Goal: Navigation & Orientation: Find specific page/section

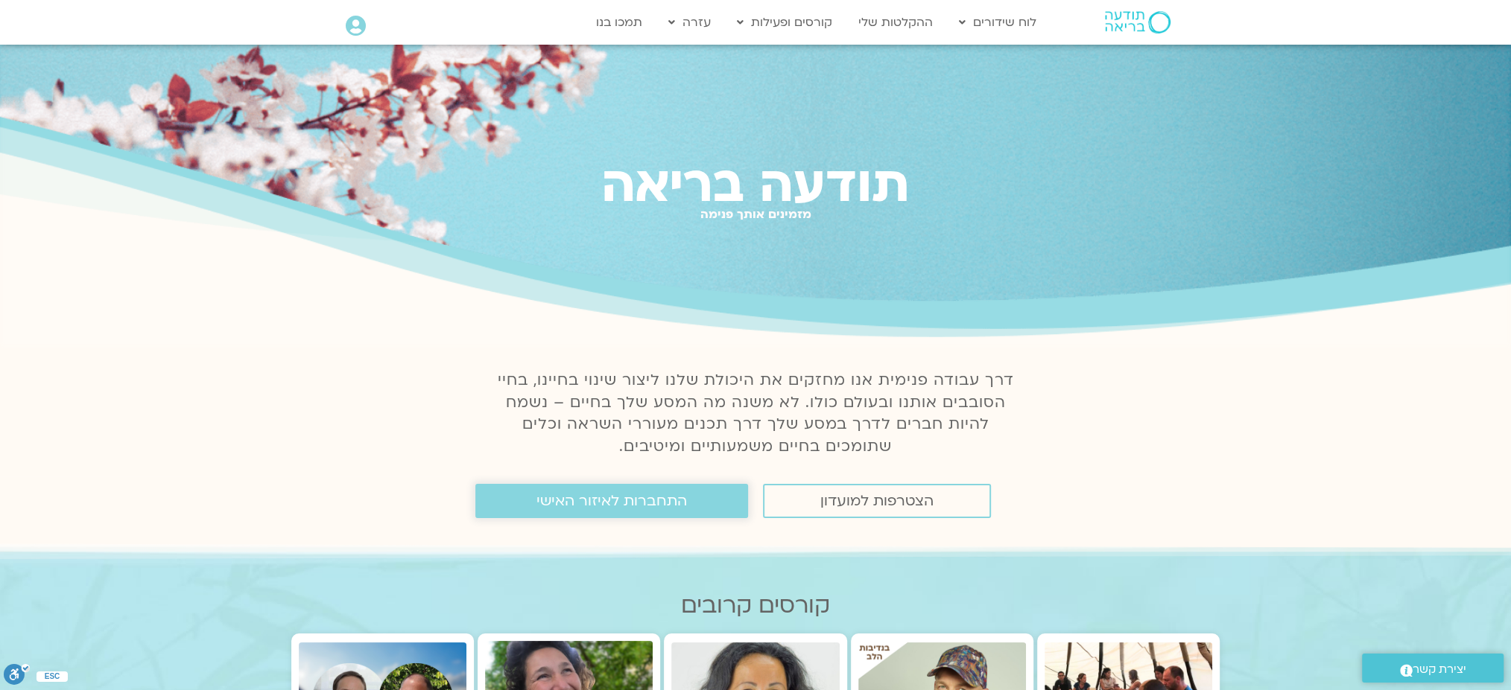
click at [619, 493] on link "התחברות לאיזור האישי" at bounding box center [611, 501] width 273 height 34
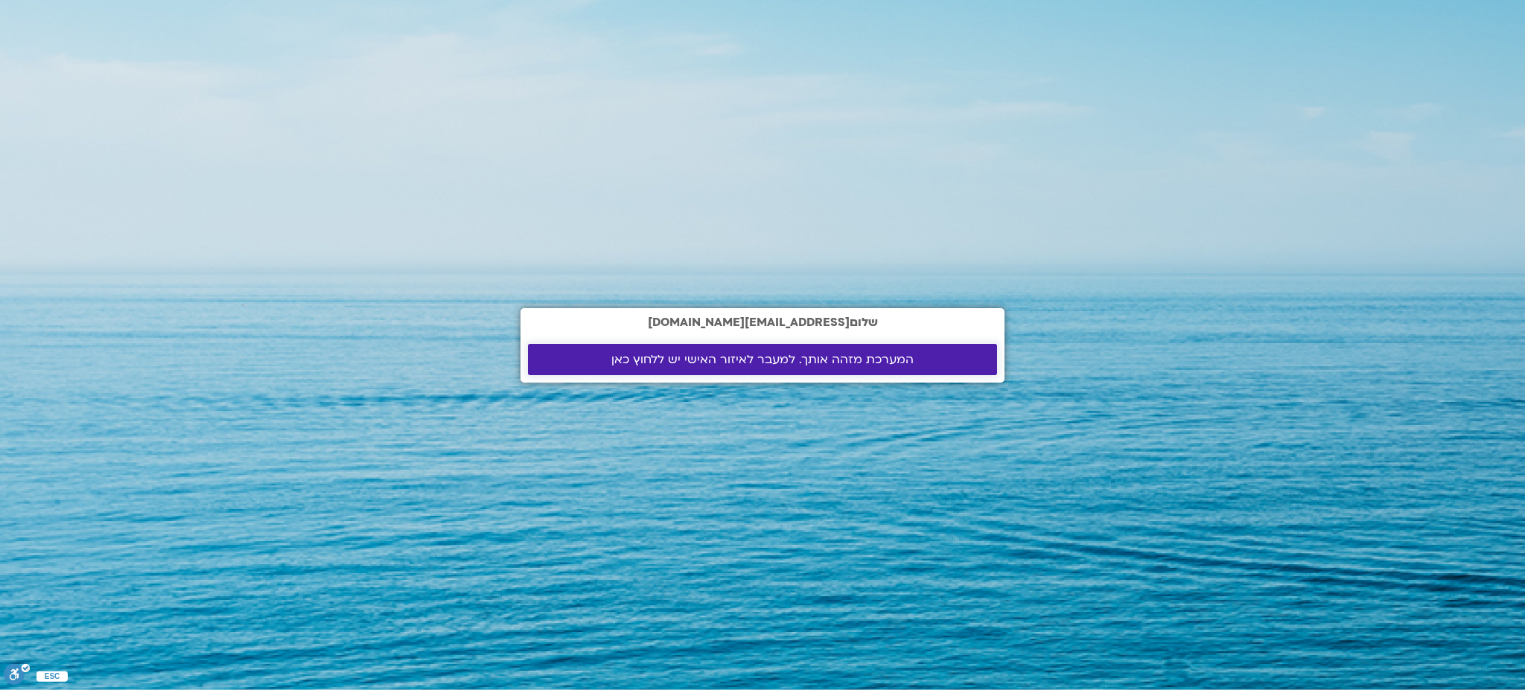
click at [748, 362] on span "המערכת מזהה אותך. למעבר לאיזור האישי יש ללחוץ כאן" at bounding box center [763, 359] width 302 height 13
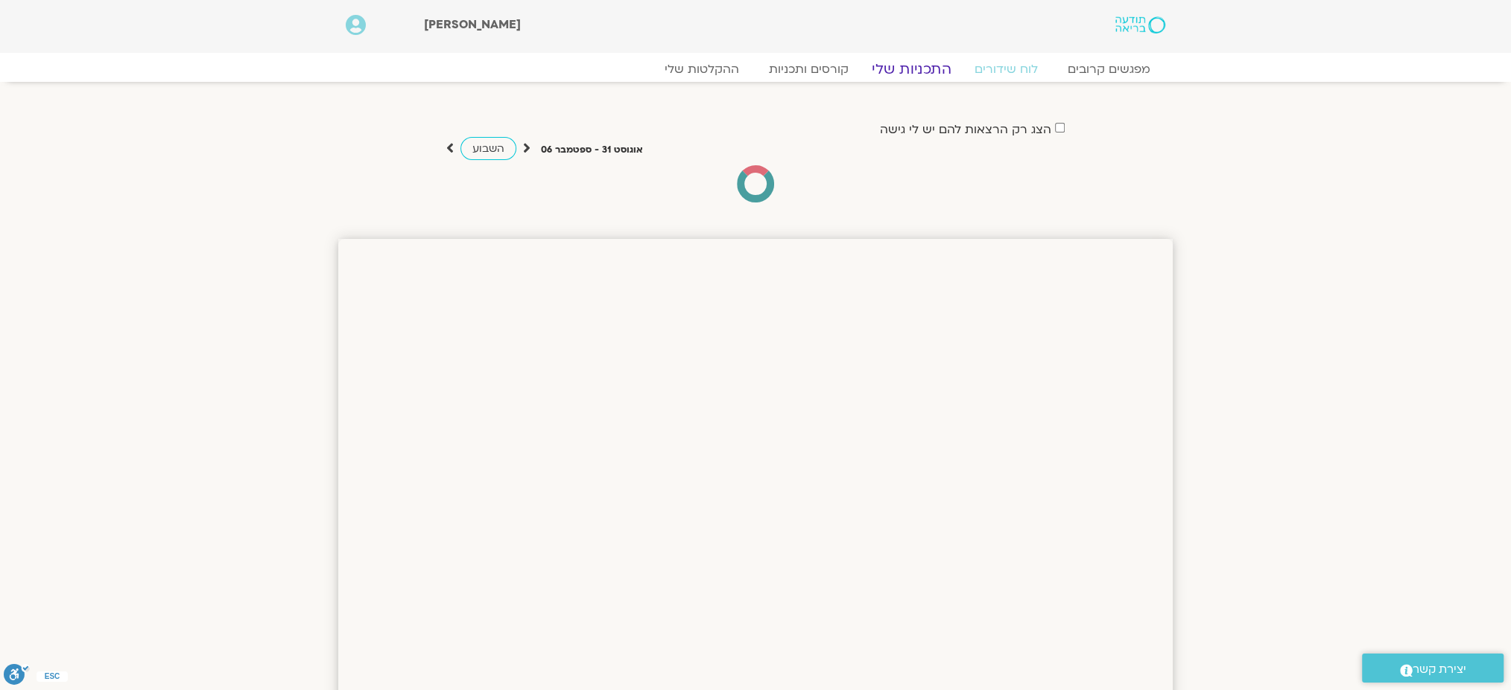
click at [914, 69] on link "התכניות שלי" at bounding box center [911, 69] width 115 height 18
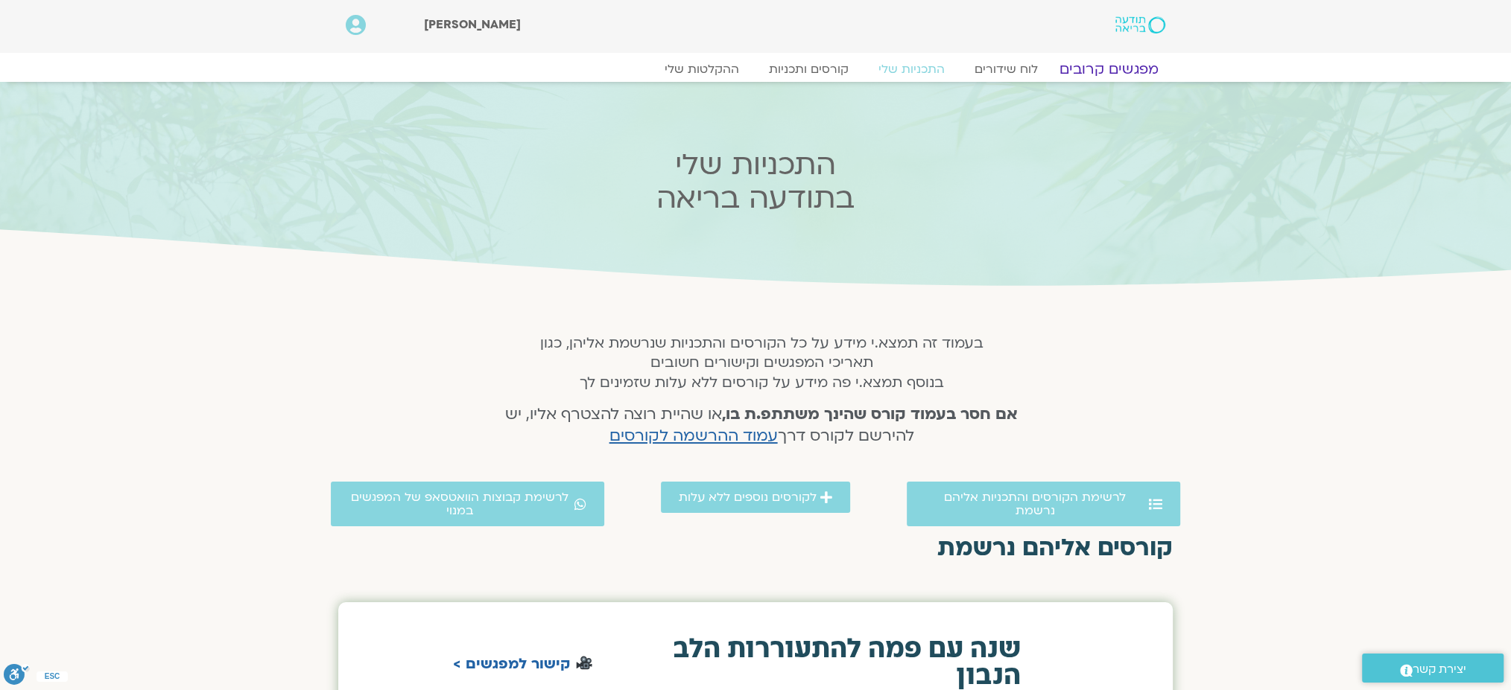
click at [1079, 65] on link "מפגשים קרובים" at bounding box center [1108, 69] width 135 height 18
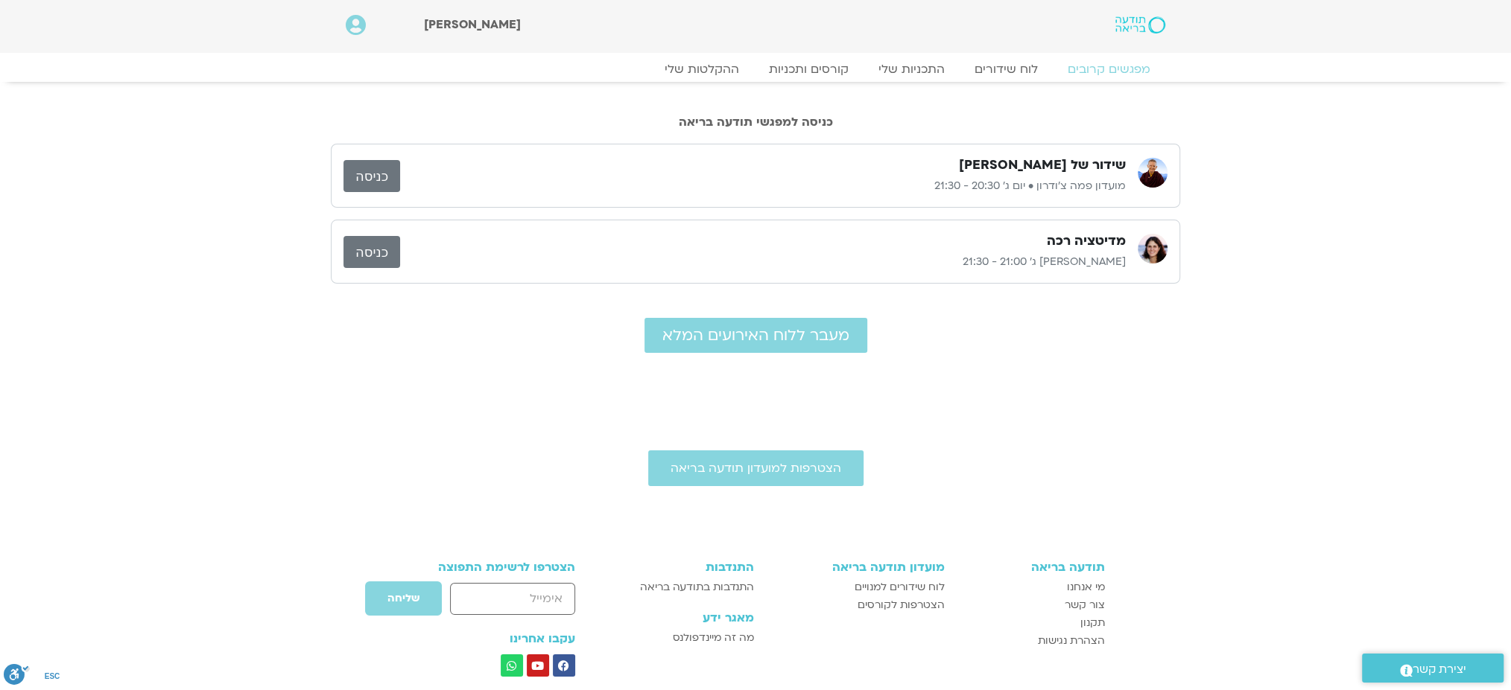
click at [376, 177] on link "כניסה" at bounding box center [371, 176] width 57 height 32
